Goal: Check status

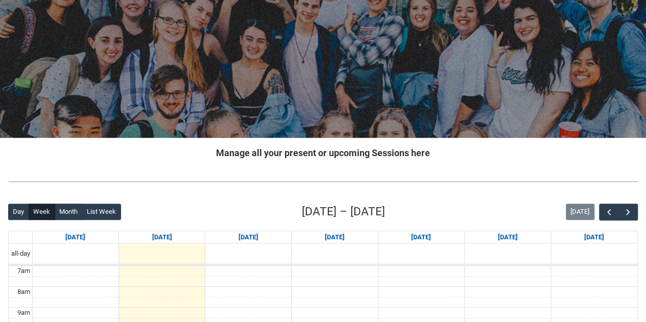
scroll to position [113, 0]
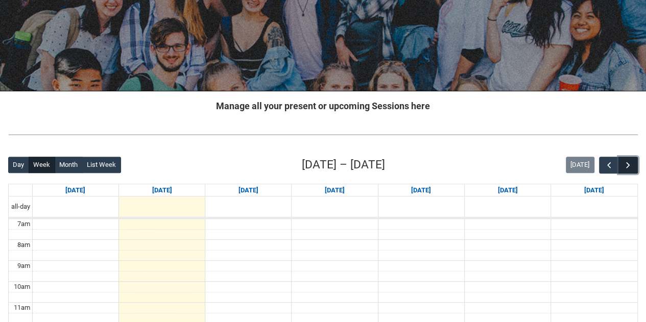
click at [627, 163] on span "button" at bounding box center [628, 165] width 10 height 10
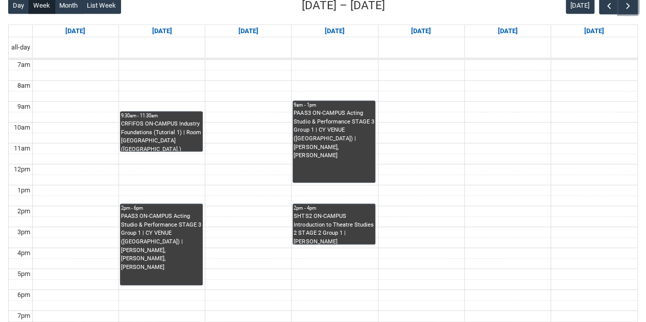
scroll to position [274, 0]
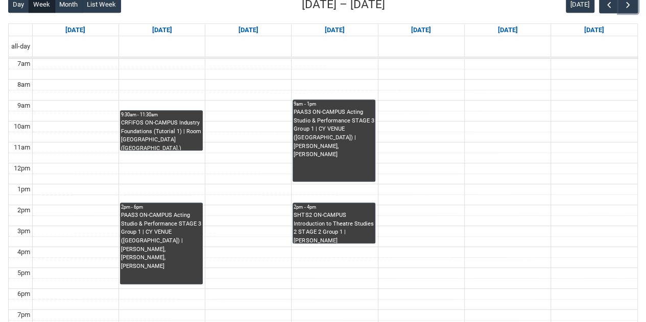
click at [184, 120] on div "CRFIFOS ON-CAMPUS Industry Foundations (Tutorial 1) | Room [GEOGRAPHIC_DATA] ([…" at bounding box center [161, 134] width 81 height 31
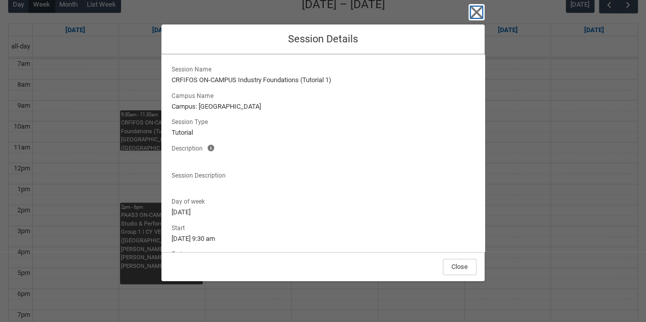
click at [476, 10] on icon "button" at bounding box center [477, 12] width 16 height 16
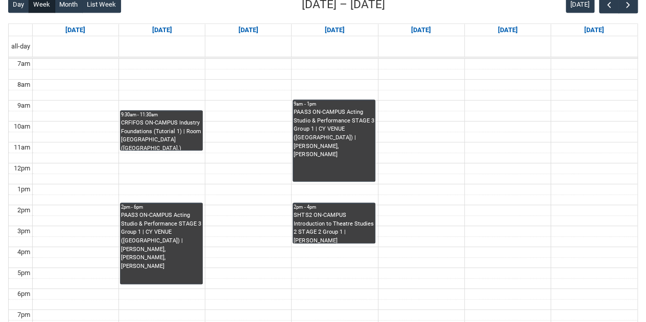
click at [150, 212] on div "PAAS3 ON-CAMPUS Acting Studio & Performance STAGE 3 Group 1 | CY VENUE ([GEOGRA…" at bounding box center [161, 241] width 81 height 59
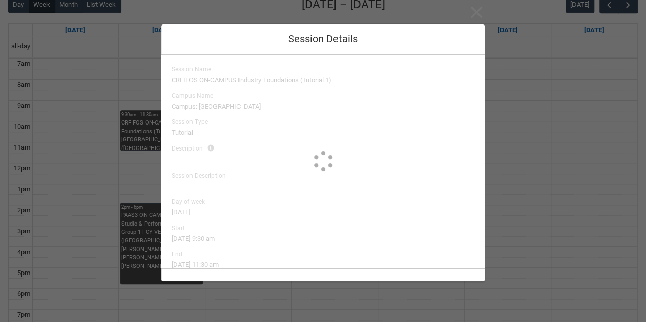
type input "[PERSON_NAME], [PERSON_NAME], [PERSON_NAME]"
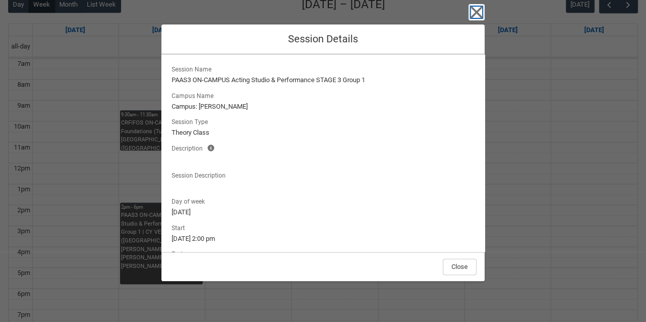
click at [472, 14] on icon "button" at bounding box center [477, 12] width 16 height 16
